Goal: Find specific page/section: Find specific page/section

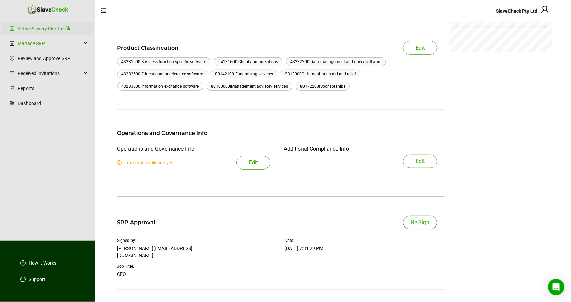
scroll to position [128, 0]
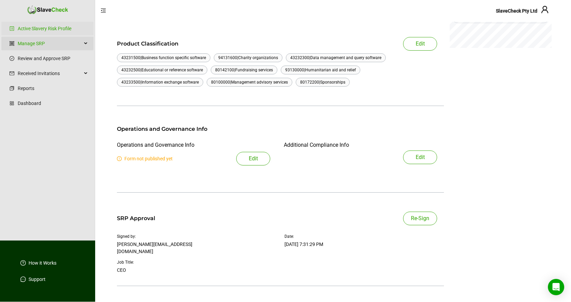
click at [86, 43] on div "Manage SRP" at bounding box center [47, 44] width 92 height 14
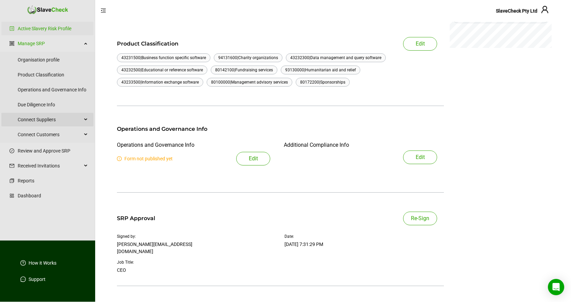
click at [86, 119] on div "Connect Suppliers" at bounding box center [47, 120] width 92 height 14
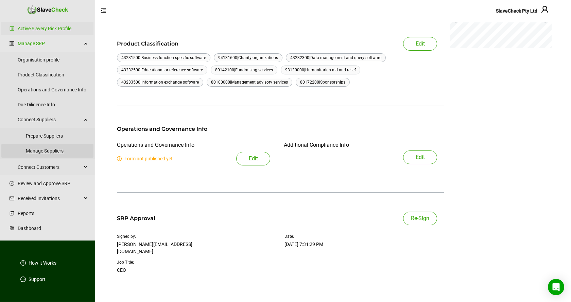
click at [49, 151] on link "Manage Suppliers" at bounding box center [57, 151] width 62 height 14
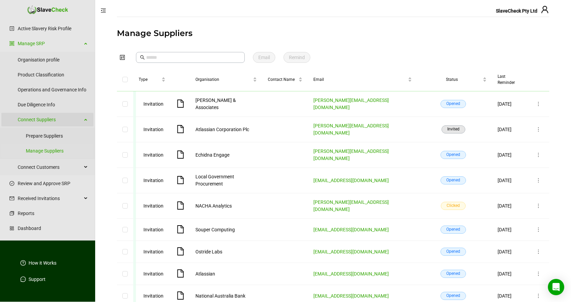
click at [85, 118] on div "Connect Suppliers" at bounding box center [47, 120] width 92 height 14
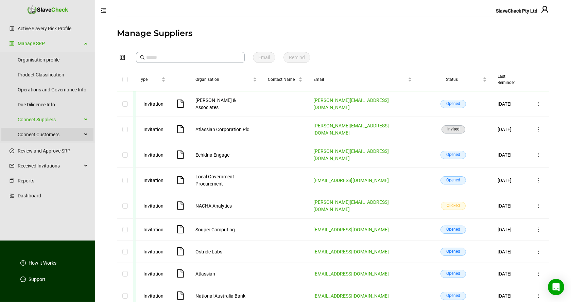
click at [85, 135] on icon at bounding box center [86, 135] width 3 height 0
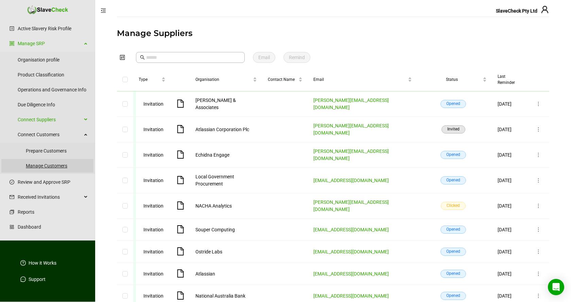
click at [52, 165] on link "Manage Customers" at bounding box center [57, 166] width 62 height 14
